Goal: Participate in discussion: Engage in conversation with other users on a specific topic

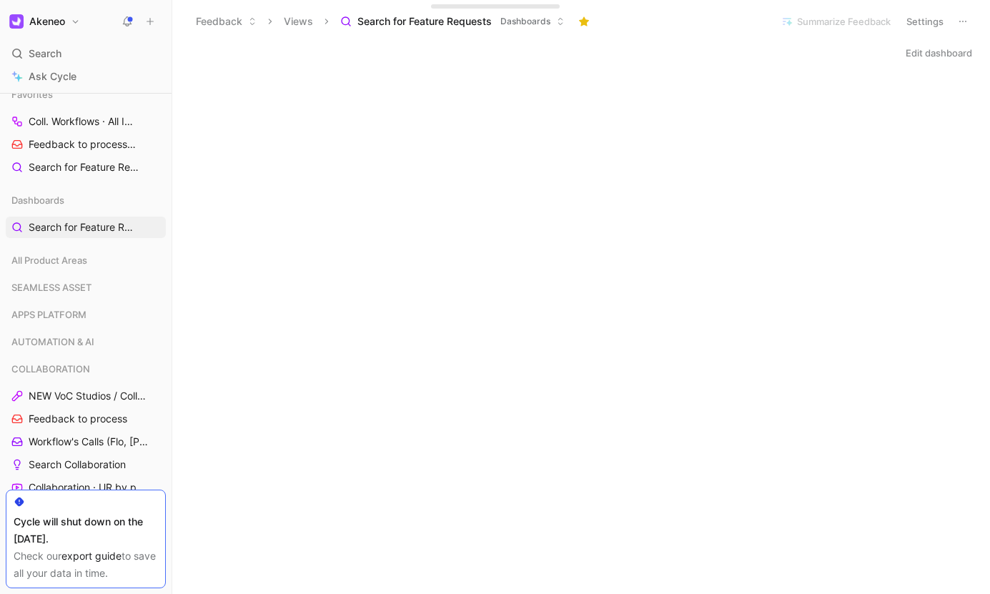
scroll to position [65, 0]
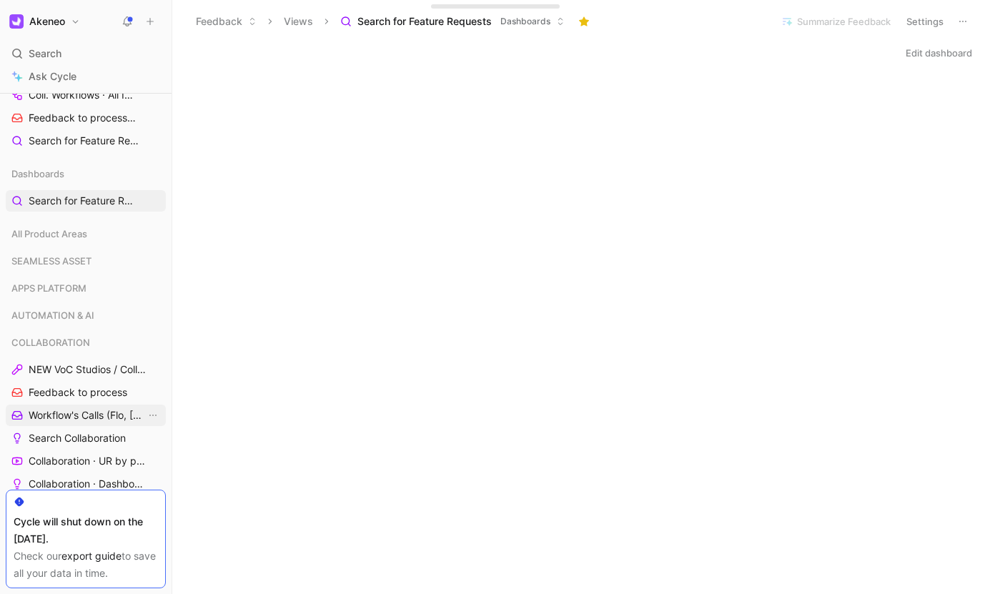
click at [78, 418] on span "Workflow's Calls (Flo, [PERSON_NAME], [PERSON_NAME])" at bounding box center [87, 415] width 117 height 14
click at [78, 451] on link "Collaboration · UR by project" at bounding box center [86, 461] width 160 height 21
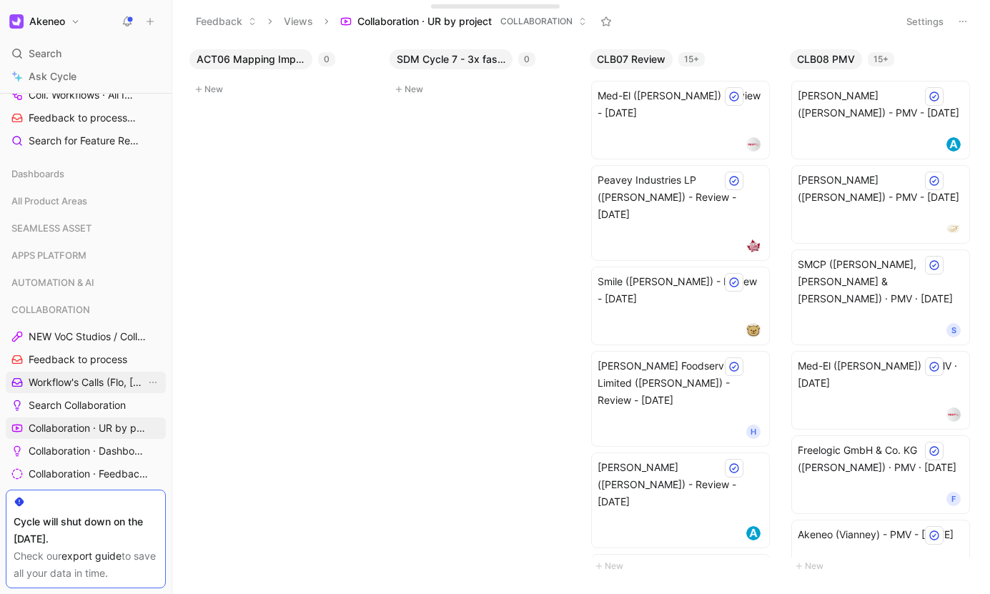
click at [92, 390] on link "Workflow's Calls (Flo, [PERSON_NAME], [PERSON_NAME])" at bounding box center [86, 382] width 160 height 21
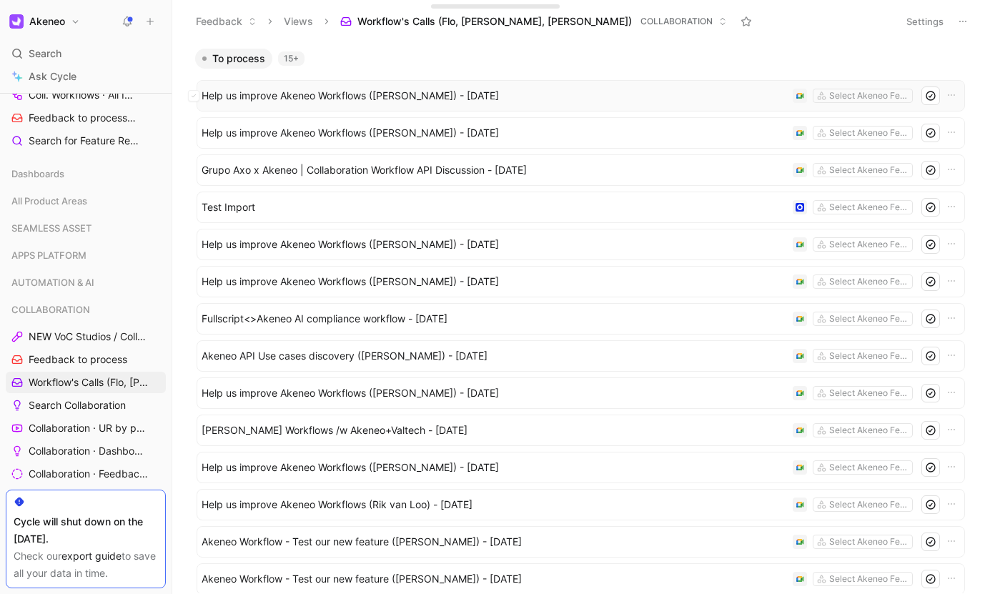
click at [341, 105] on div "Help us improve Akeneo Workflows ([PERSON_NAME]) - [DATE] Select Akeneo Features" at bounding box center [581, 95] width 769 height 31
